Goal: Task Accomplishment & Management: Use online tool/utility

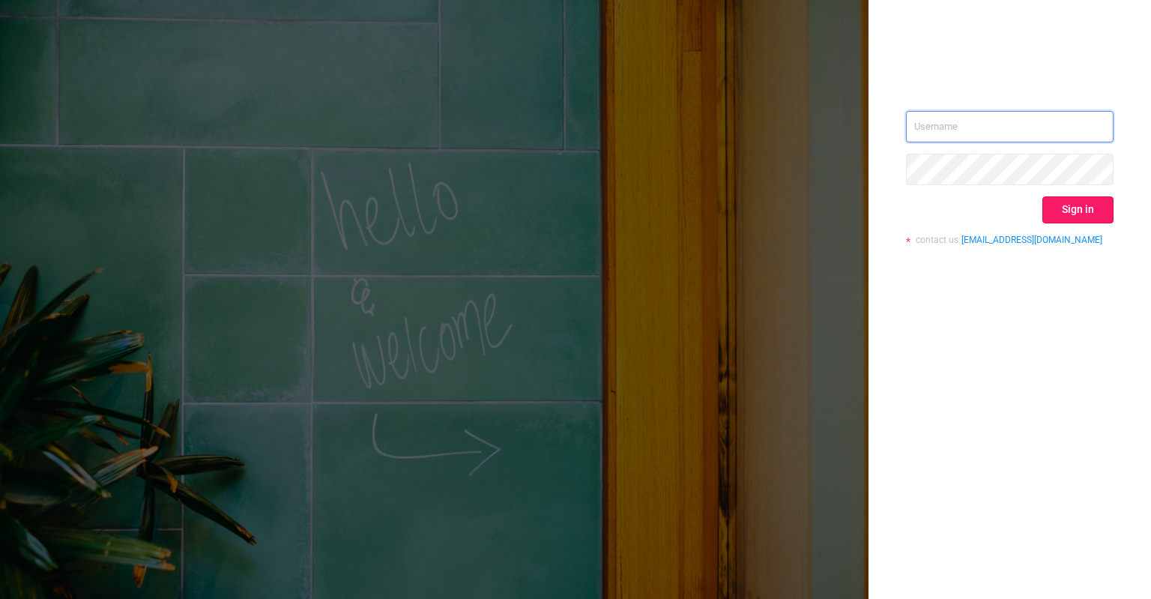
type input "[PERSON_NAME][EMAIL_ADDRESS][DOMAIN_NAME]"
click at [1067, 206] on button "Sign in" at bounding box center [1077, 209] width 71 height 27
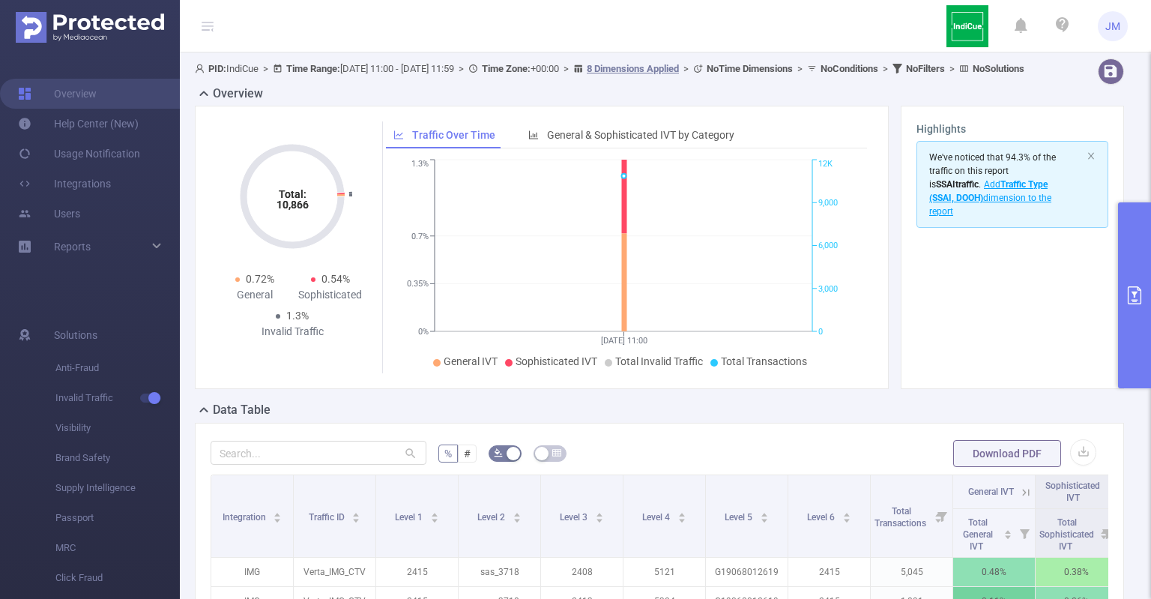
click at [1131, 252] on button "primary" at bounding box center [1134, 295] width 33 height 186
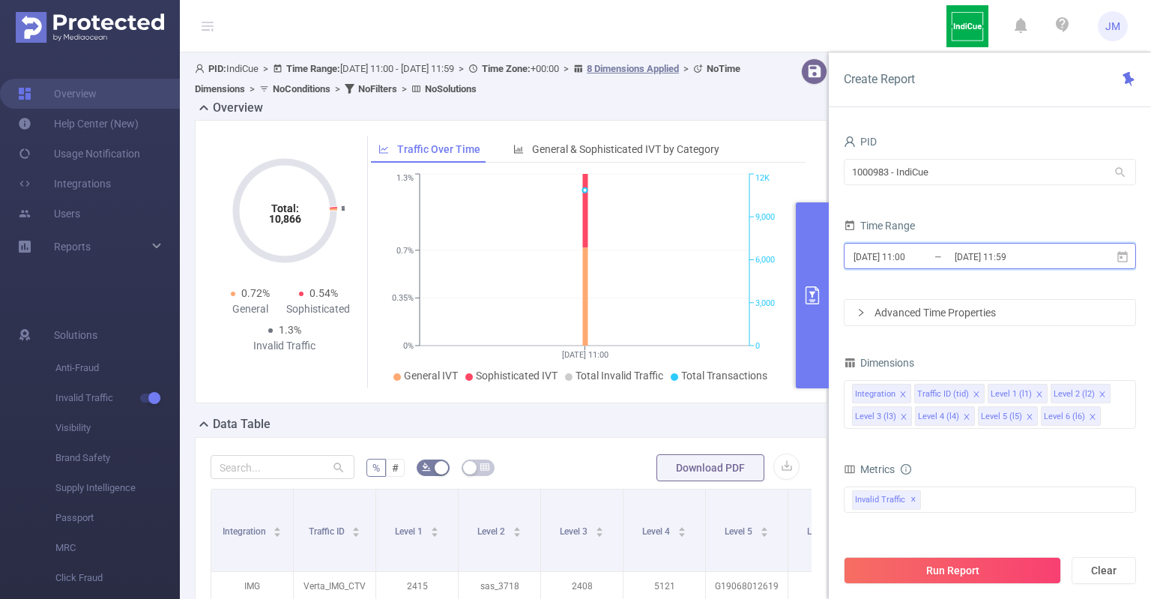
click at [1122, 256] on icon at bounding box center [1122, 256] width 13 height 13
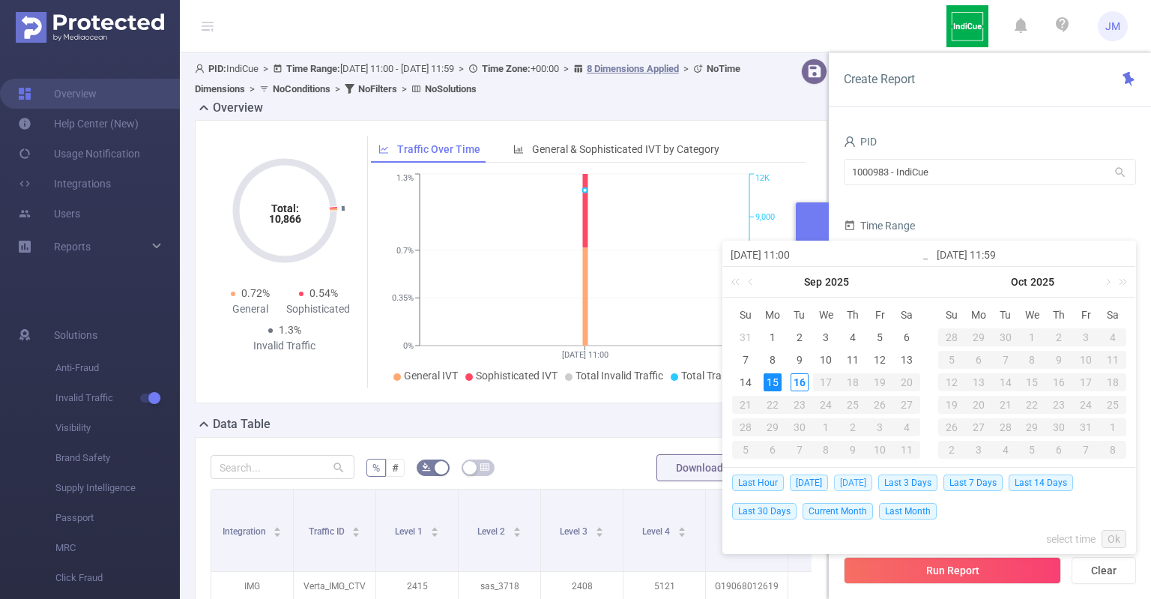
click at [848, 479] on span "[DATE]" at bounding box center [853, 482] width 38 height 16
type input "[DATE] 00:00"
type input "[DATE] 23:59"
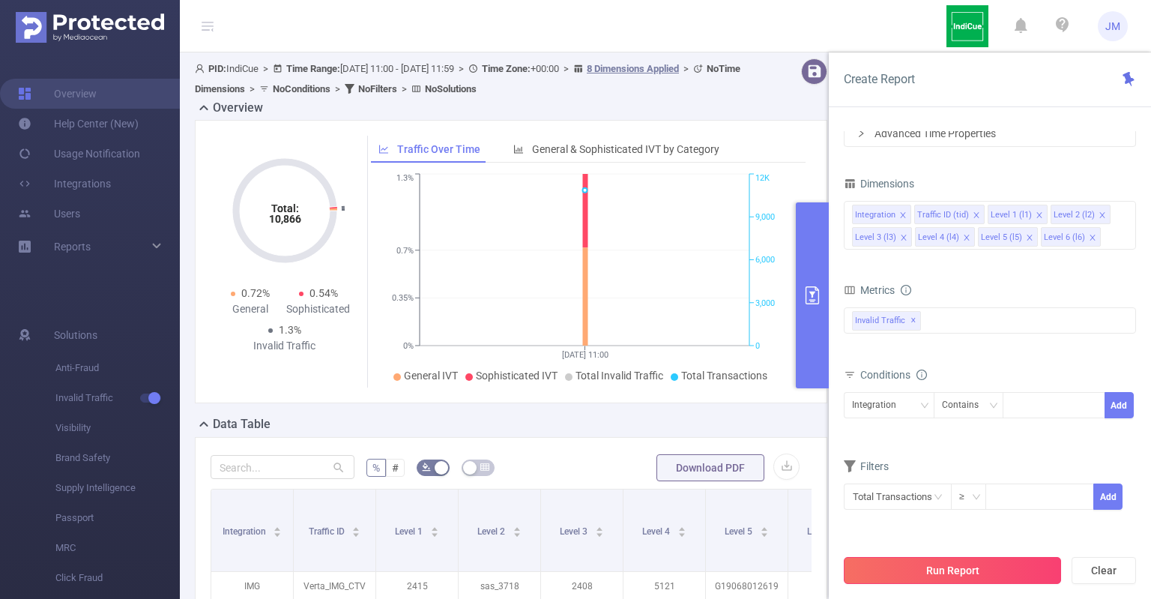
click at [956, 572] on button "Run Report" at bounding box center [952, 570] width 217 height 27
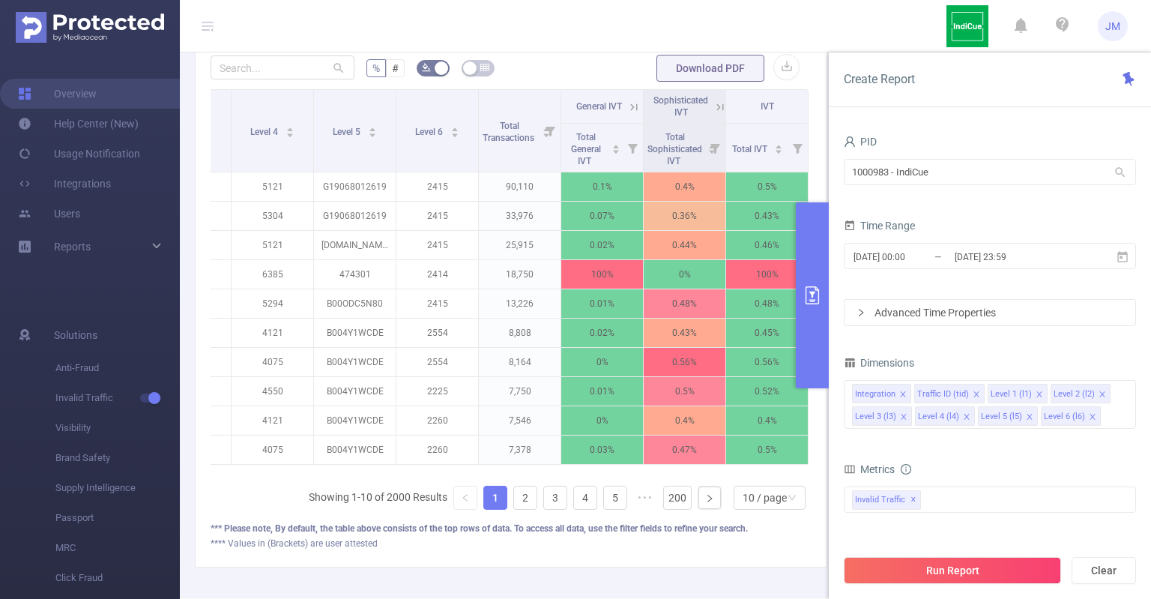
scroll to position [0, 402]
click at [1121, 255] on icon at bounding box center [1122, 255] width 10 height 11
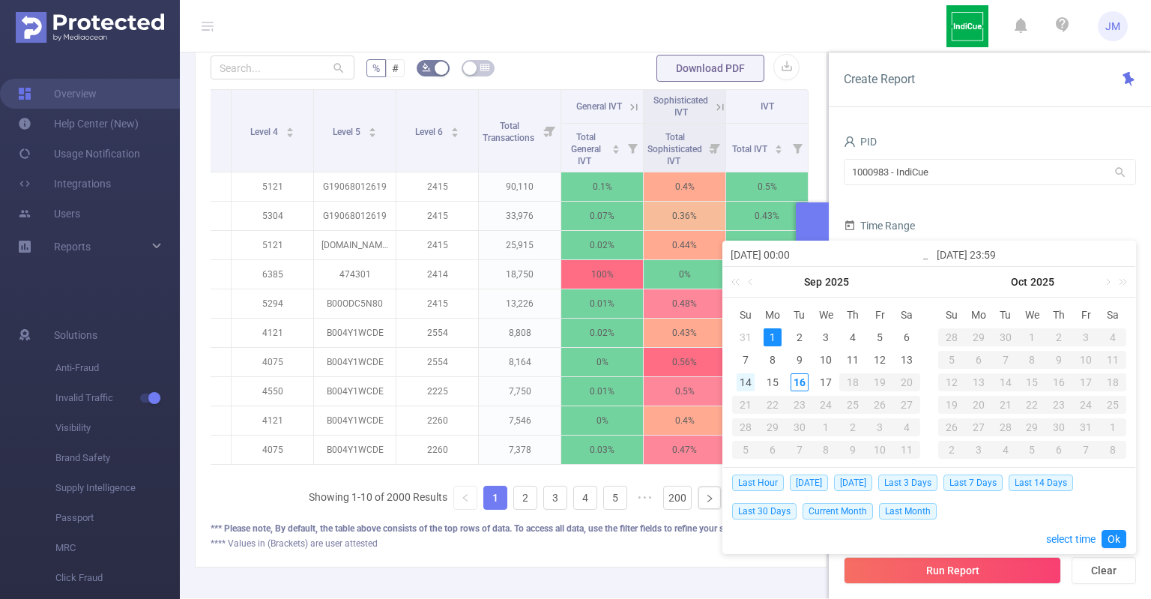
click at [743, 377] on div "14" at bounding box center [745, 382] width 18 height 18
click at [739, 380] on div "14" at bounding box center [745, 382] width 18 height 18
type input "2025-09-14 00:00"
type input "2025-09-14 23:59"
type input "2025-09-14 00:00"
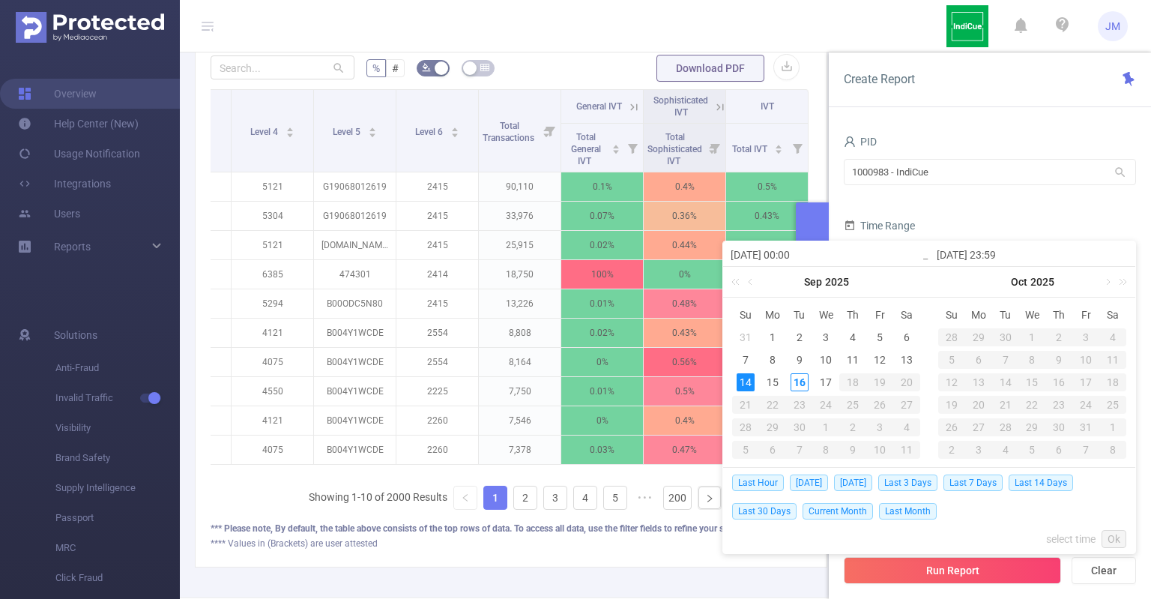
type input "2025-09-14 23:59"
click at [1112, 535] on link "Ok" at bounding box center [1113, 539] width 25 height 18
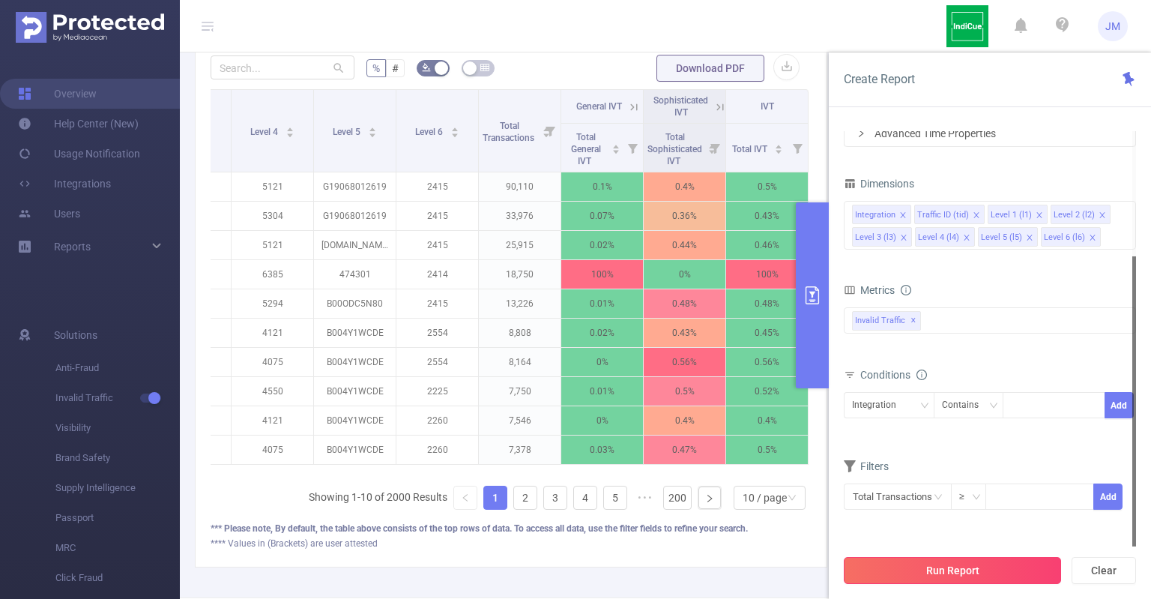
click at [968, 563] on button "Run Report" at bounding box center [952, 570] width 217 height 27
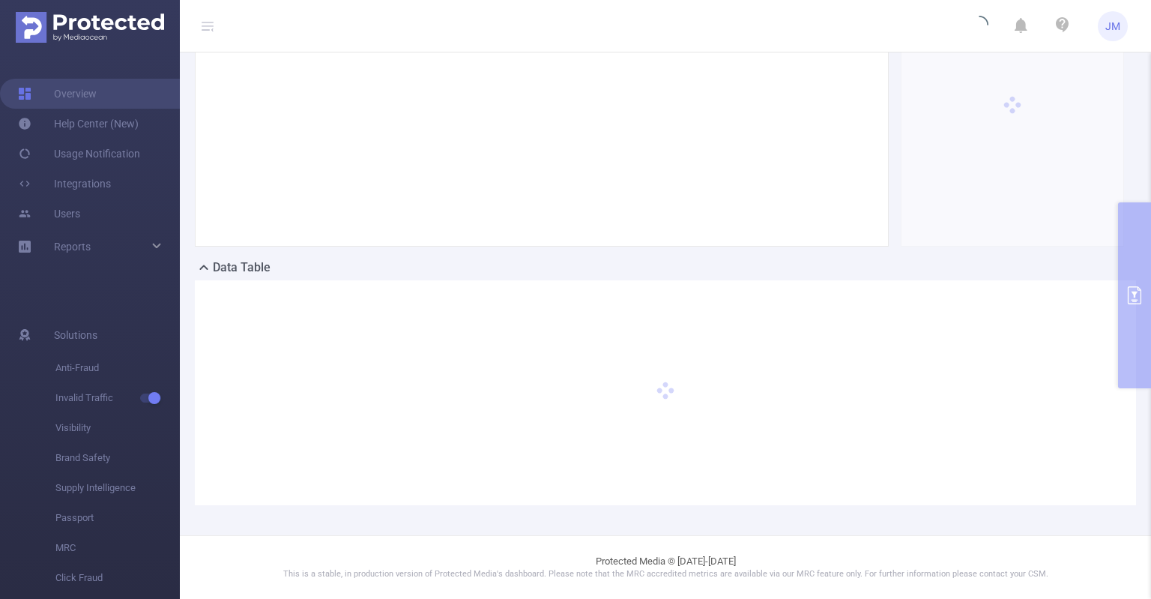
scroll to position [155, 0]
